Goal: Information Seeking & Learning: Learn about a topic

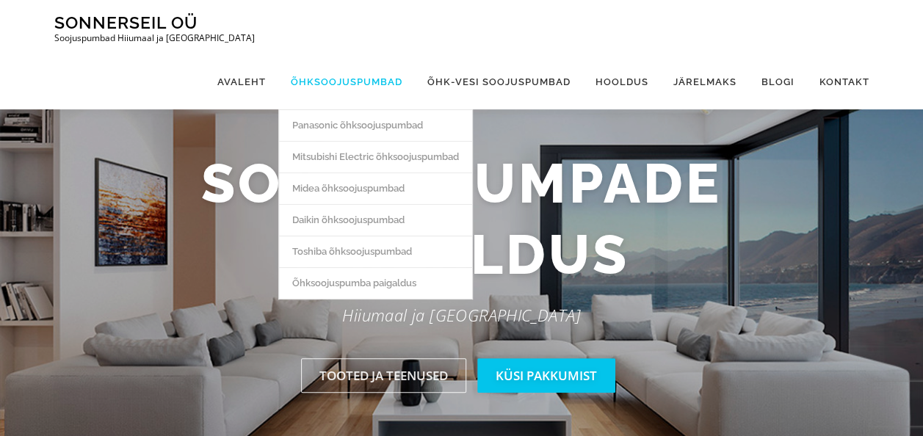
click at [361, 54] on link "Õhksoojuspumbad" at bounding box center [346, 81] width 137 height 55
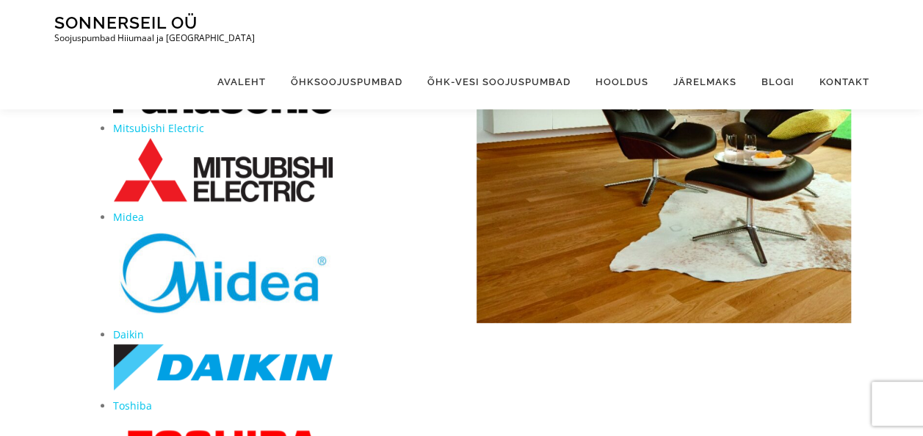
scroll to position [263, 0]
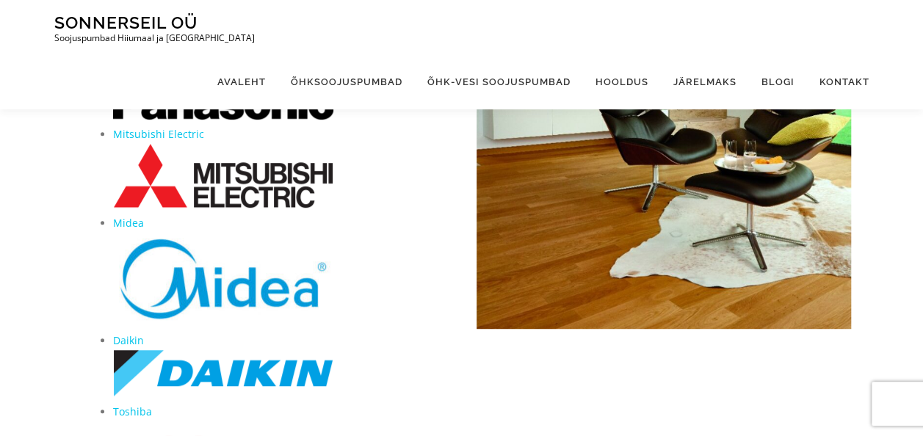
click at [268, 185] on img at bounding box center [223, 175] width 220 height 65
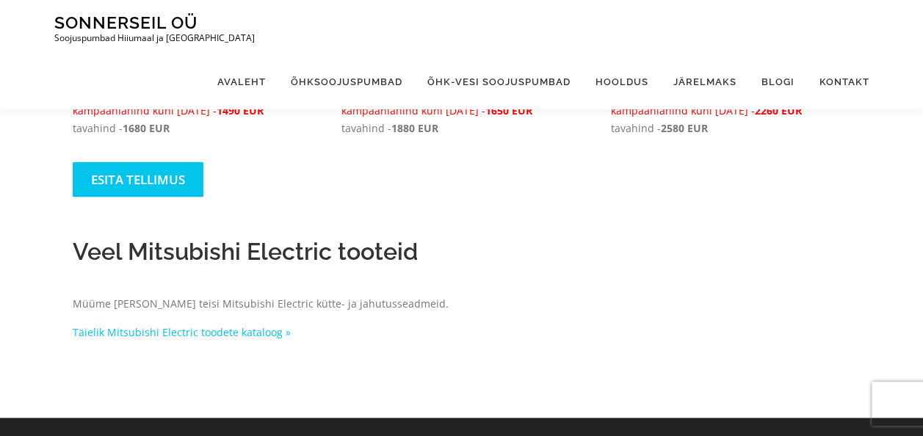
scroll to position [1118, 0]
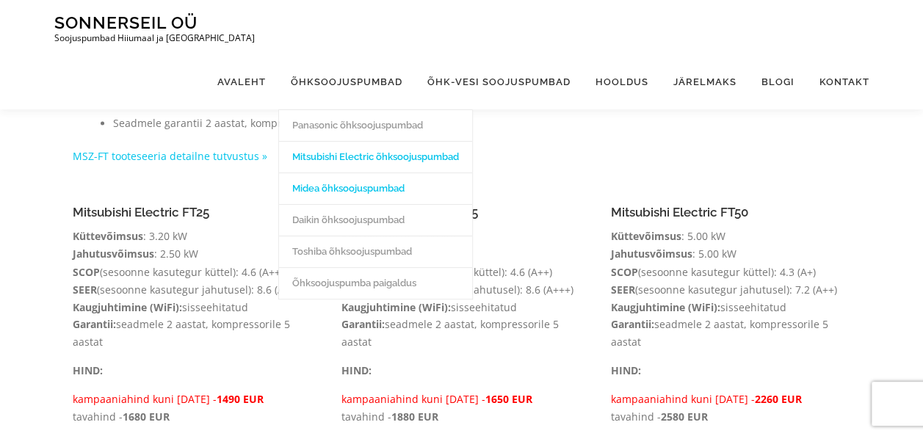
click at [365, 173] on link "Midea õhksoojuspumbad" at bounding box center [375, 189] width 193 height 32
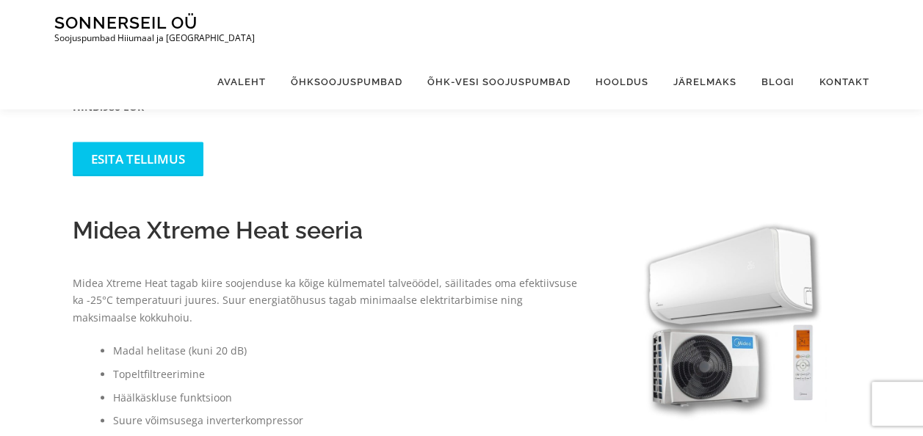
scroll to position [588, 0]
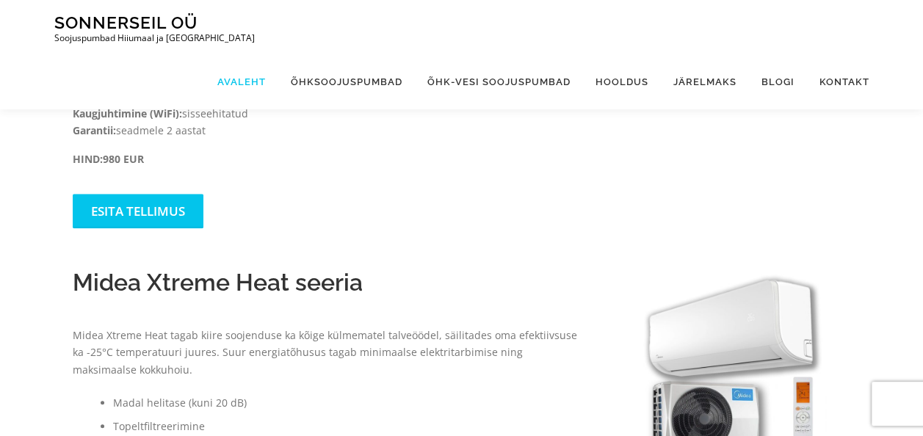
click at [260, 54] on link "Avaleht" at bounding box center [241, 81] width 73 height 55
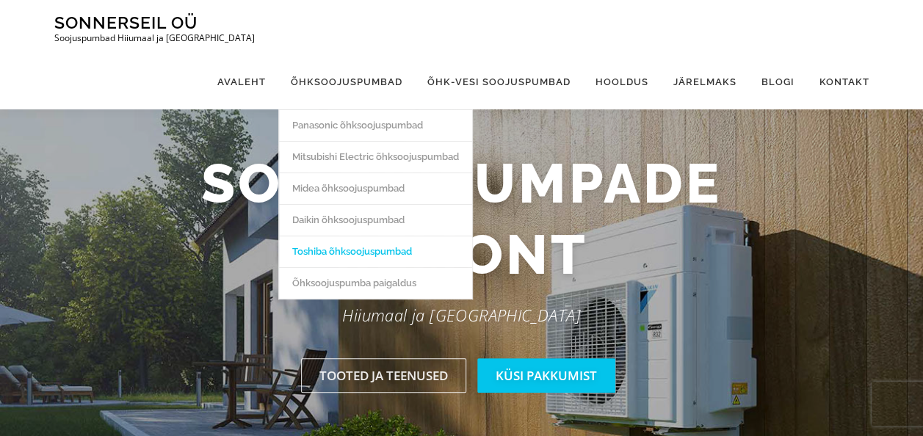
click at [364, 236] on link "Toshiba õhksoojuspumbad" at bounding box center [375, 252] width 193 height 32
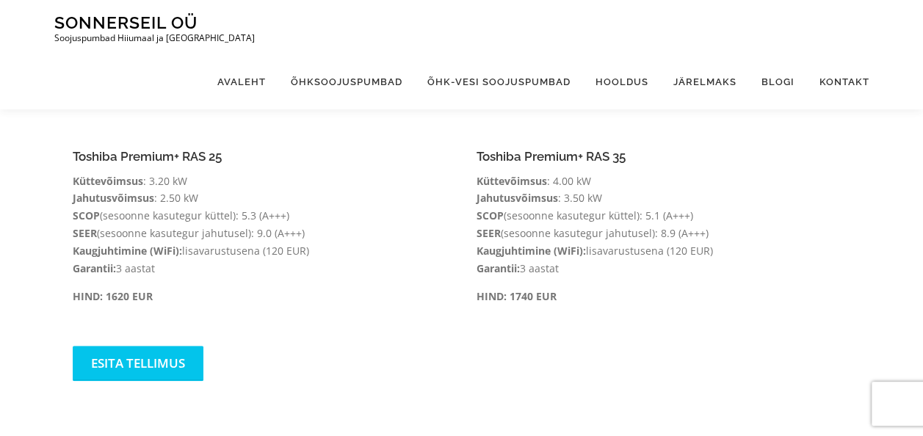
scroll to position [438, 0]
